Goal: Task Accomplishment & Management: Manage account settings

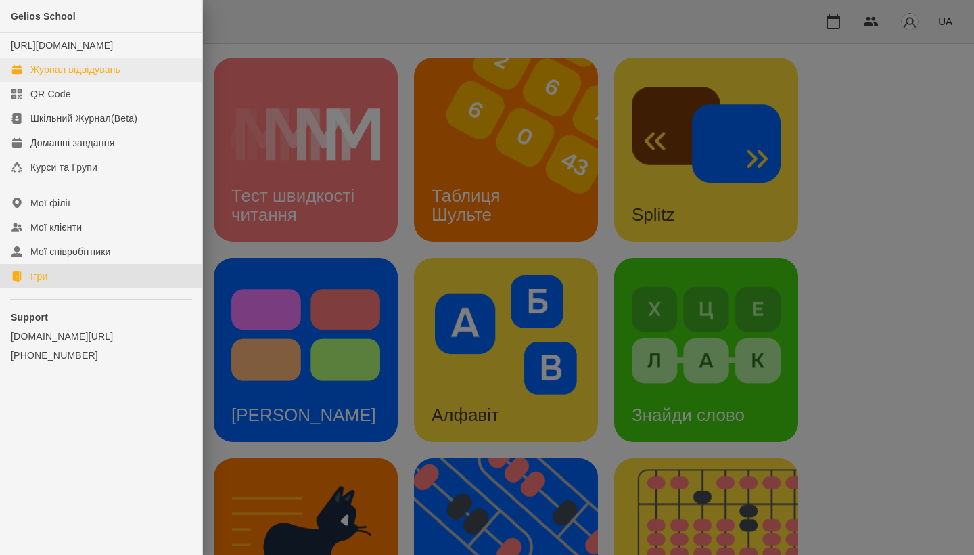
click at [64, 76] on div "Журнал відвідувань" at bounding box center [75, 70] width 90 height 14
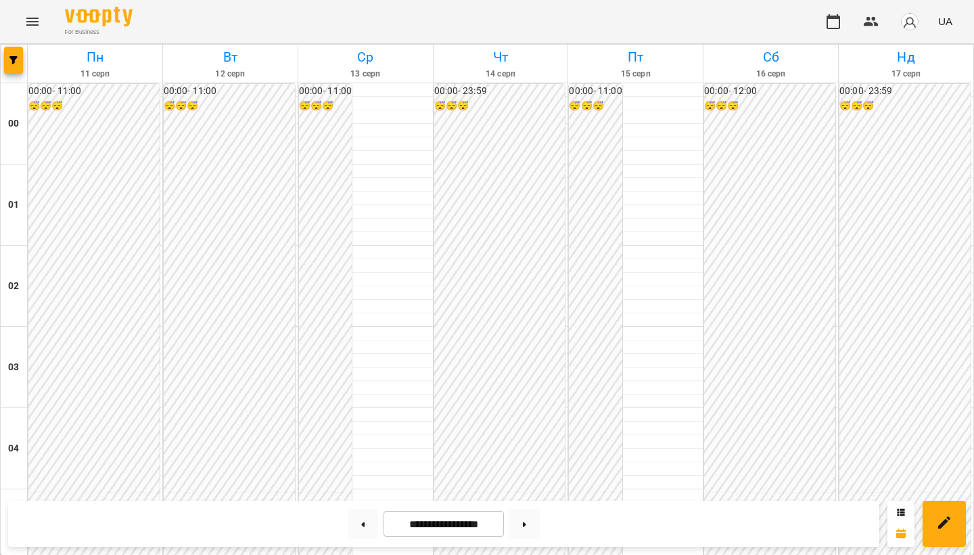
scroll to position [789, 0]
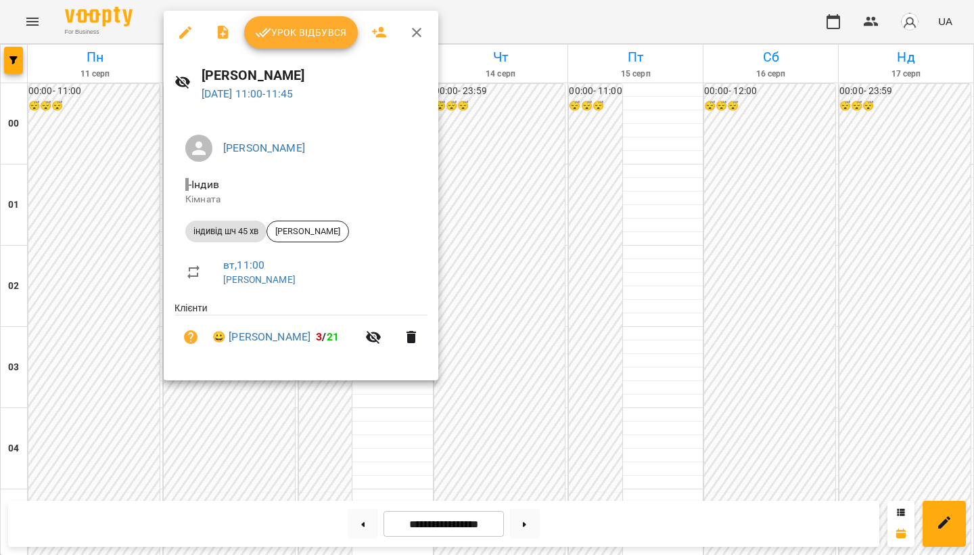
click at [294, 39] on span "Урок відбувся" at bounding box center [301, 32] width 92 height 16
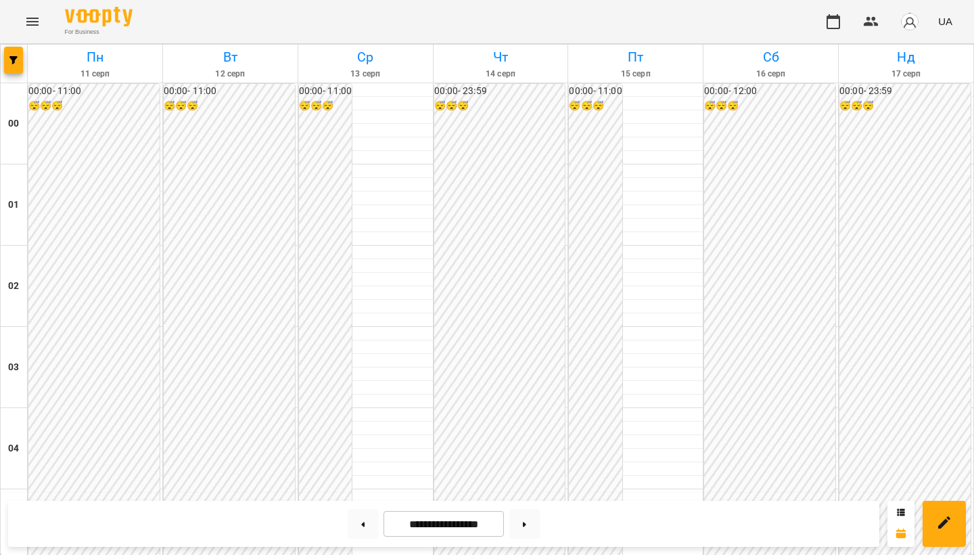
scroll to position [1350, 0]
click at [29, 28] on icon "Menu" at bounding box center [32, 22] width 16 height 16
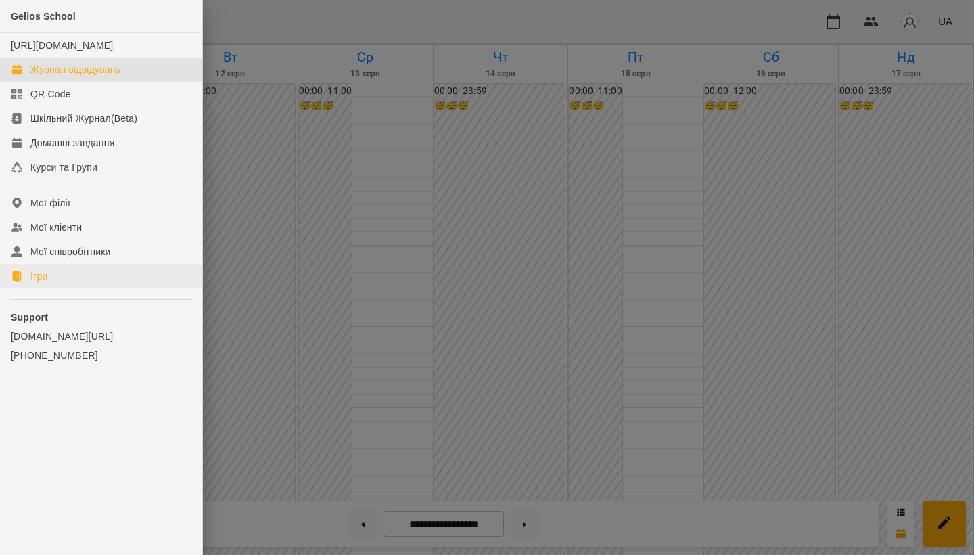
click at [58, 288] on link "Ігри" at bounding box center [101, 276] width 202 height 24
